Goal: Information Seeking & Learning: Compare options

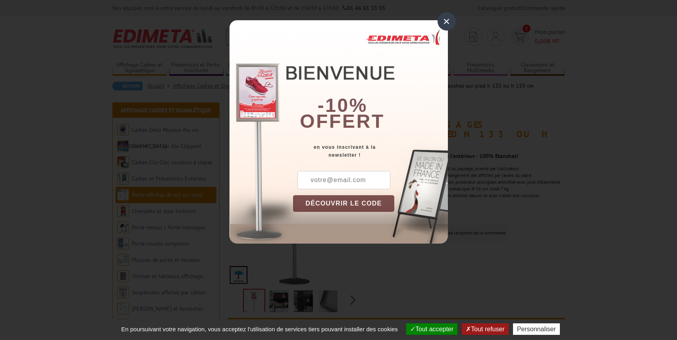
click at [445, 22] on div "×" at bounding box center [446, 21] width 18 height 18
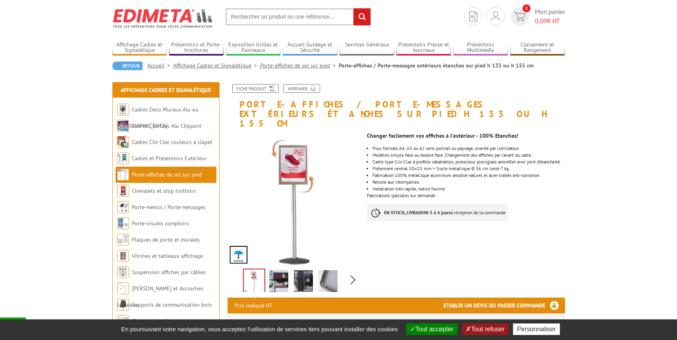
scroll to position [40, 0]
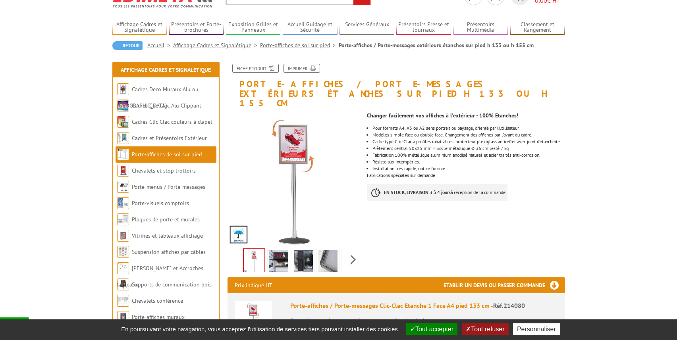
click at [482, 332] on button "Tout refuser" at bounding box center [485, 330] width 46 height 12
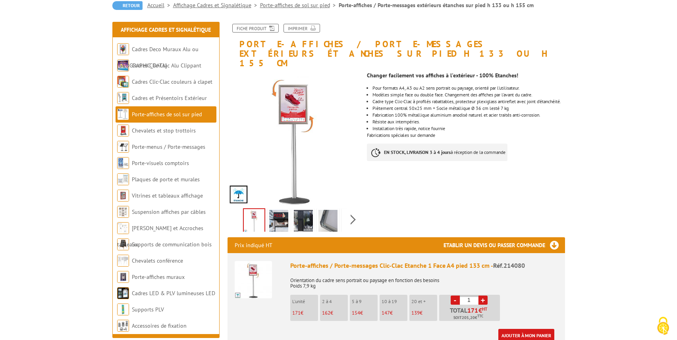
scroll to position [81, 0]
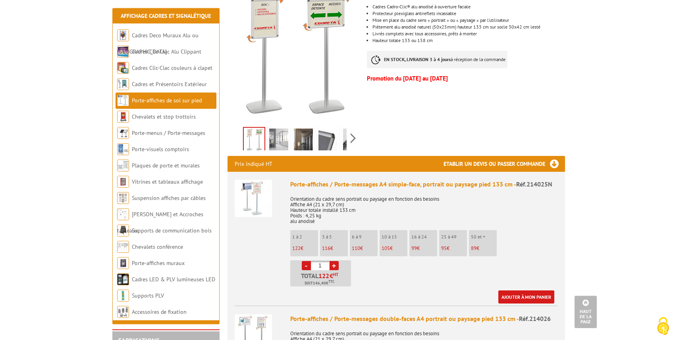
scroll to position [162, 0]
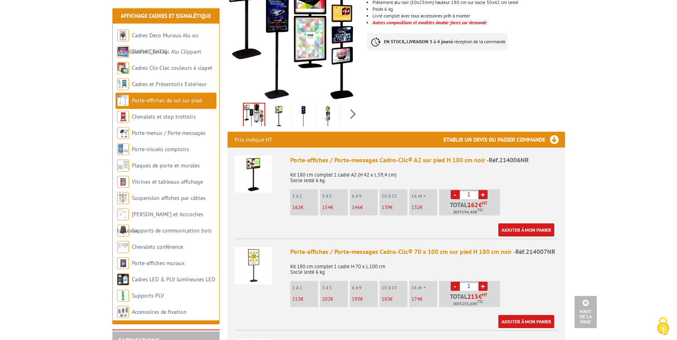
scroll to position [121, 0]
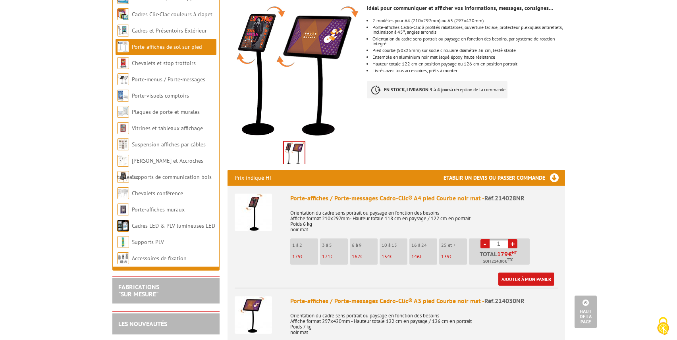
scroll to position [81, 0]
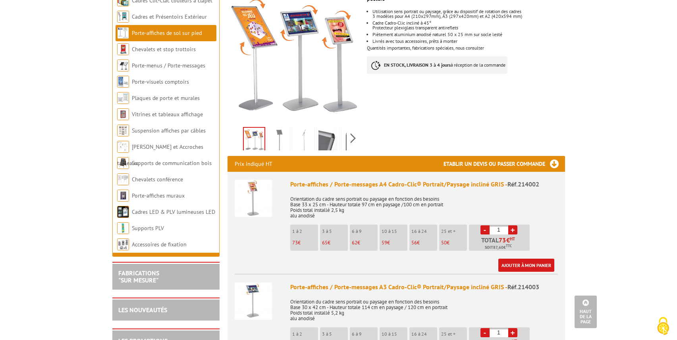
scroll to position [243, 0]
